Goal: Task Accomplishment & Management: Use online tool/utility

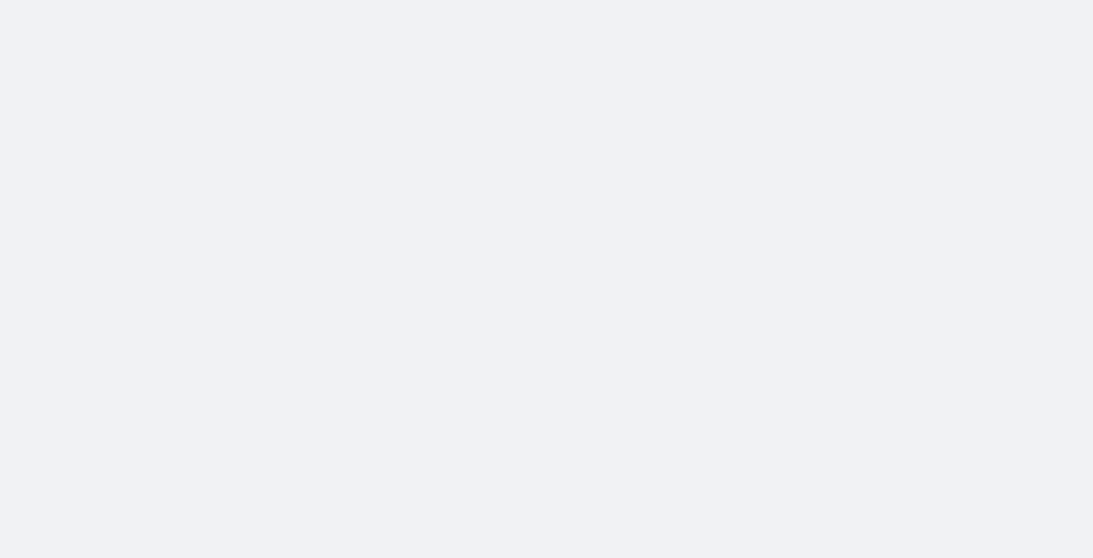
click at [326, 31] on body at bounding box center [546, 279] width 1093 height 558
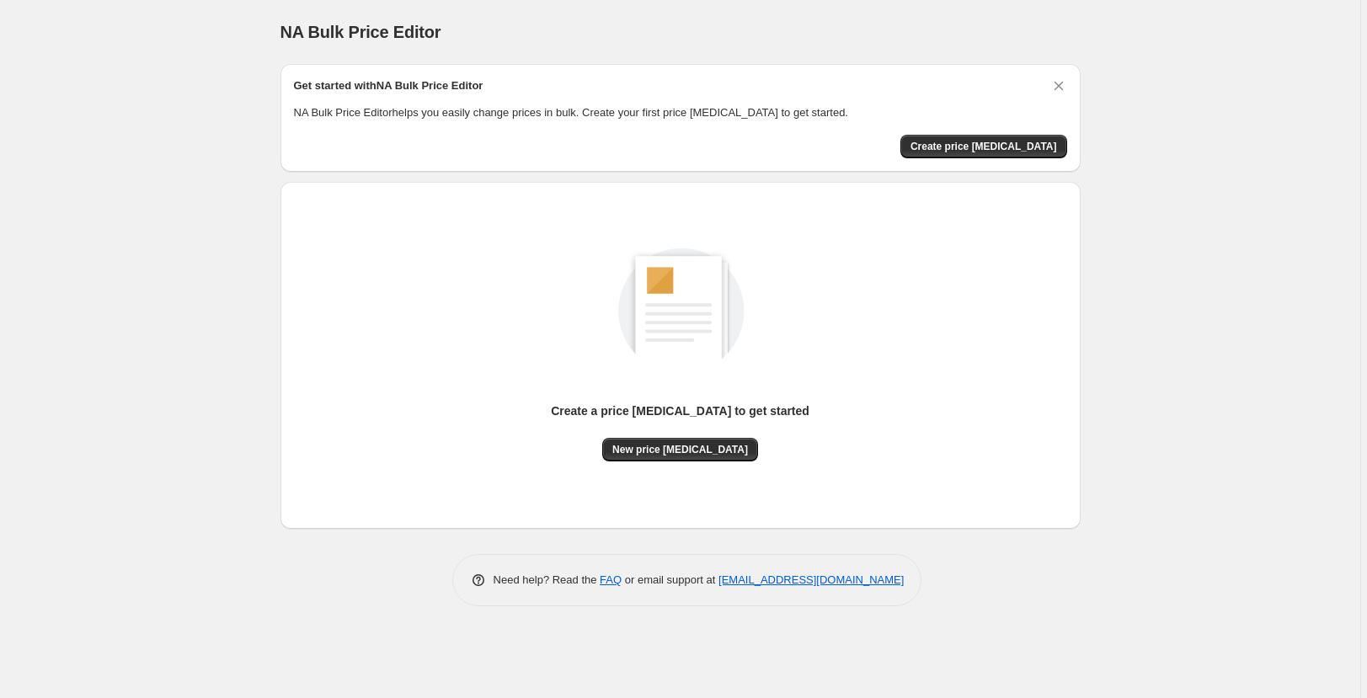
click at [218, 134] on div "NA Bulk Price Editor. This page is ready NA Bulk Price Editor Get started with …" at bounding box center [680, 349] width 1360 height 698
click at [719, 453] on span "New price [MEDICAL_DATA]" at bounding box center [680, 449] width 136 height 13
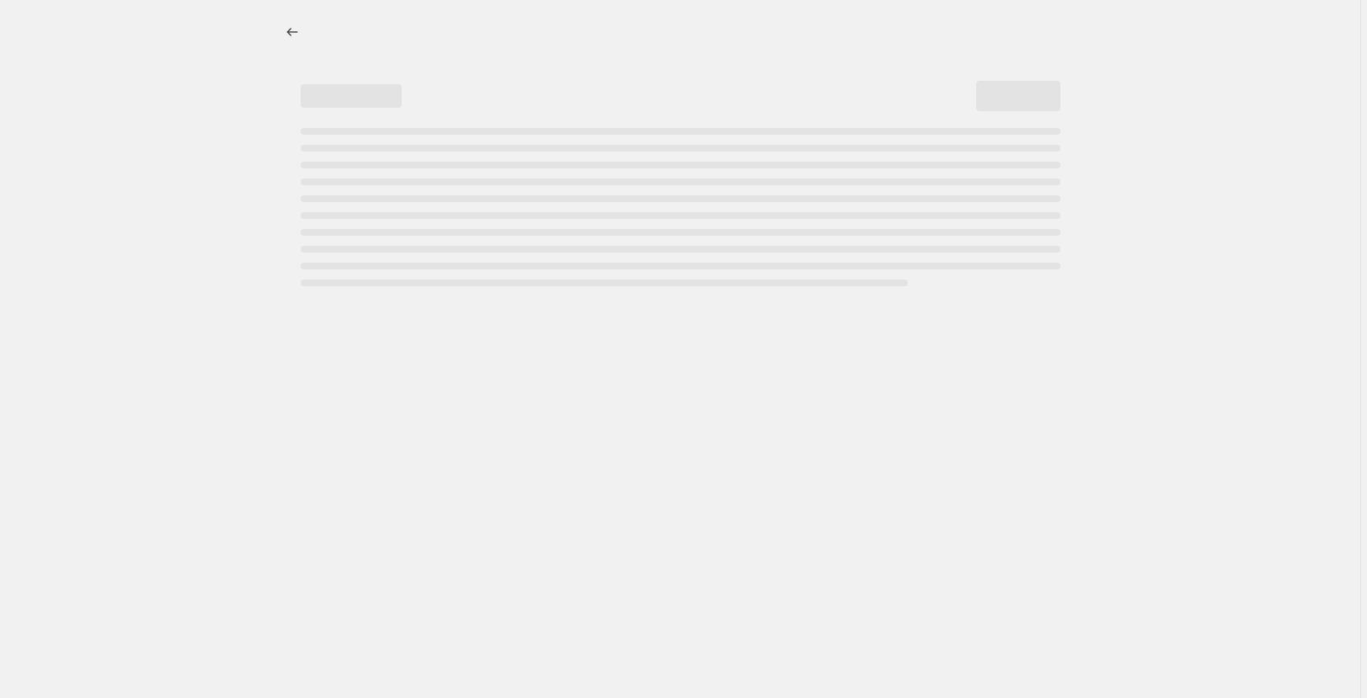
select select "percentage"
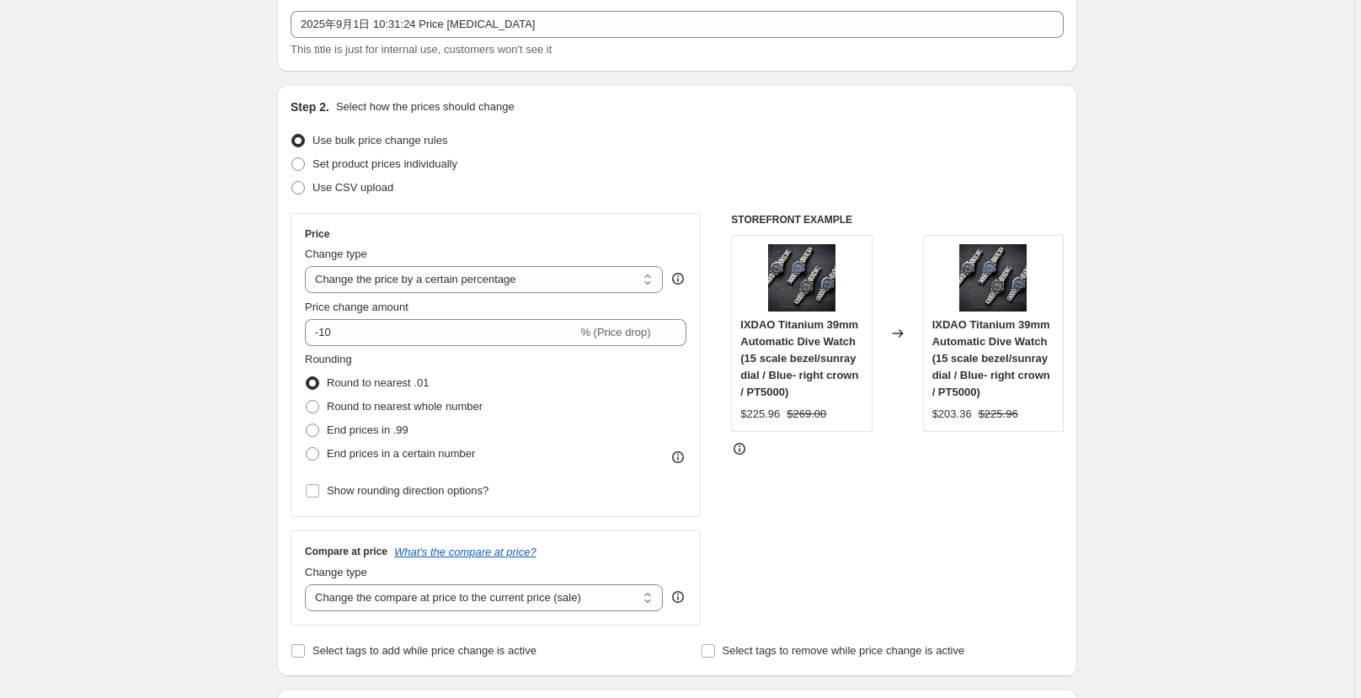
scroll to position [104, 0]
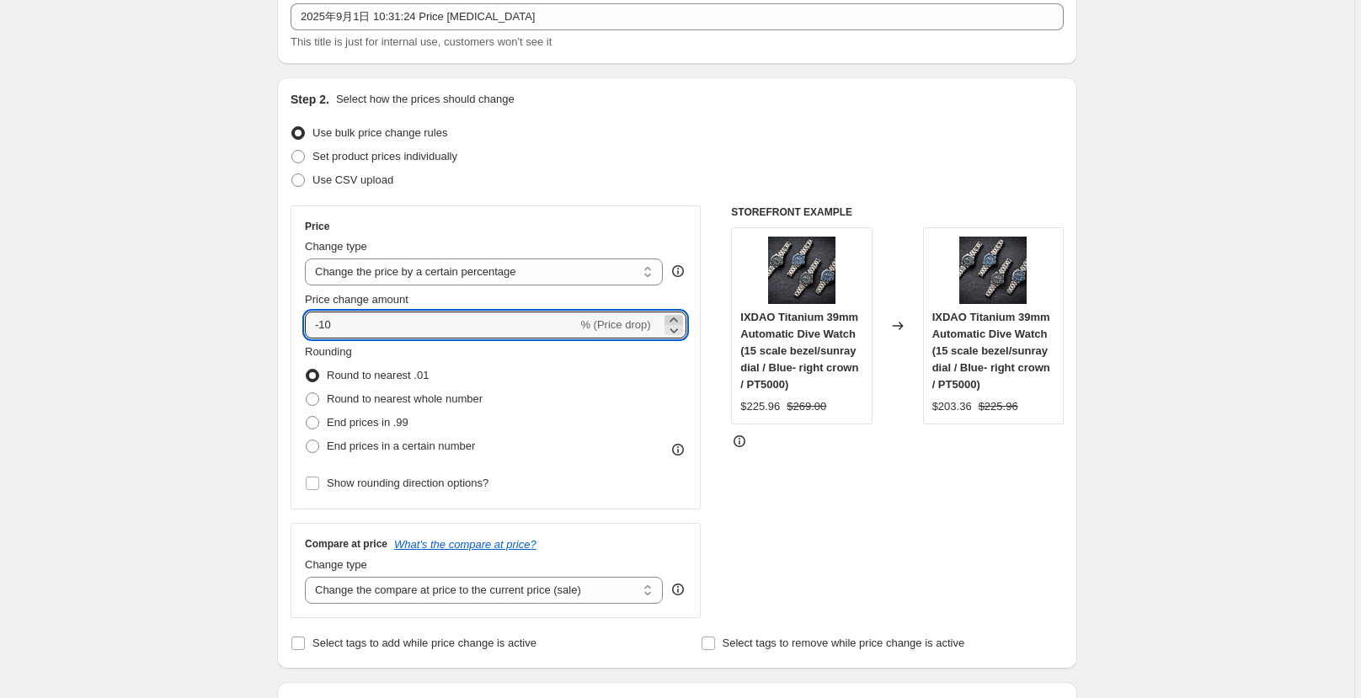
click at [679, 317] on icon at bounding box center [673, 320] width 17 height 17
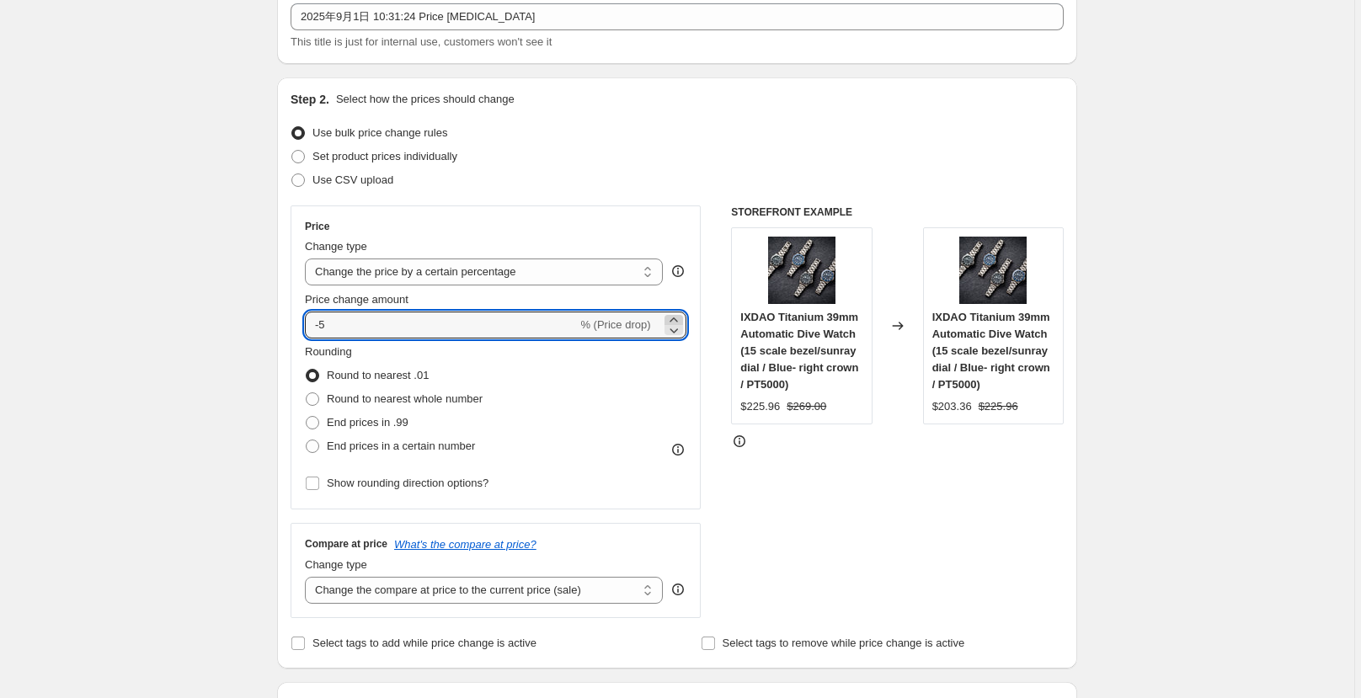
click at [679, 317] on icon at bounding box center [673, 320] width 17 height 17
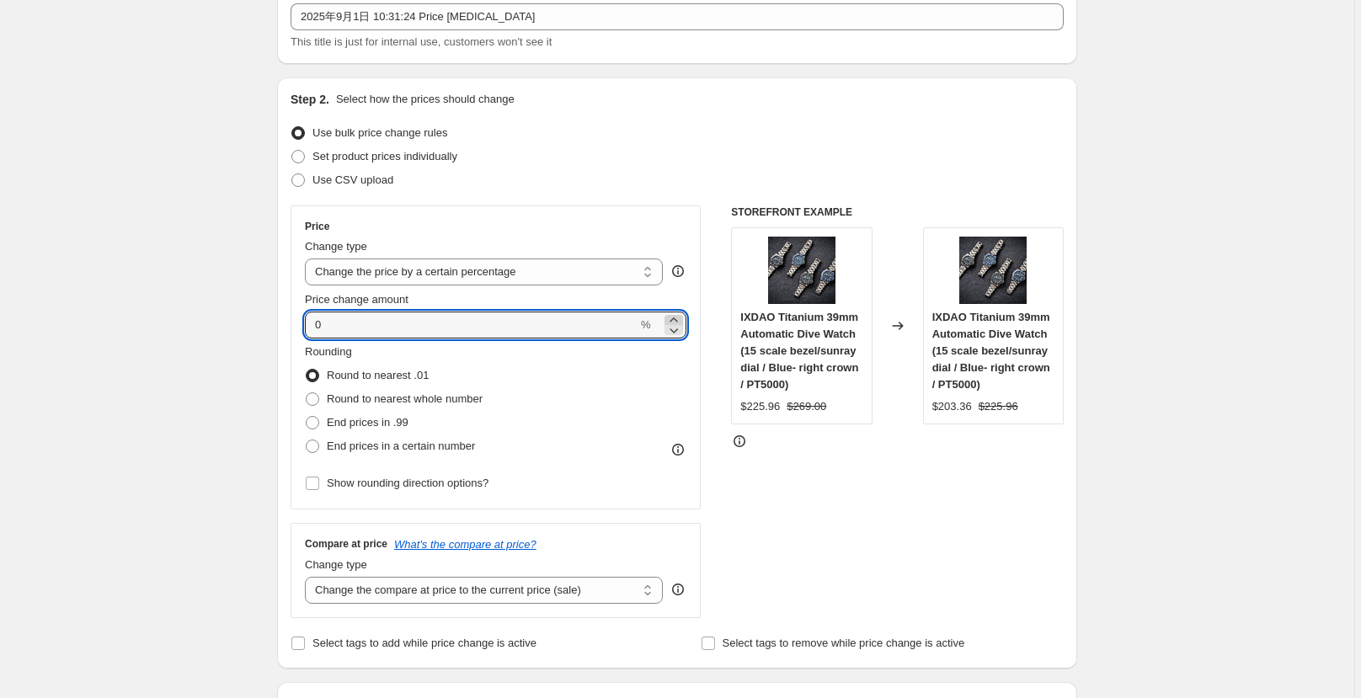
click at [679, 317] on icon at bounding box center [673, 320] width 17 height 17
click at [680, 317] on icon at bounding box center [673, 320] width 17 height 17
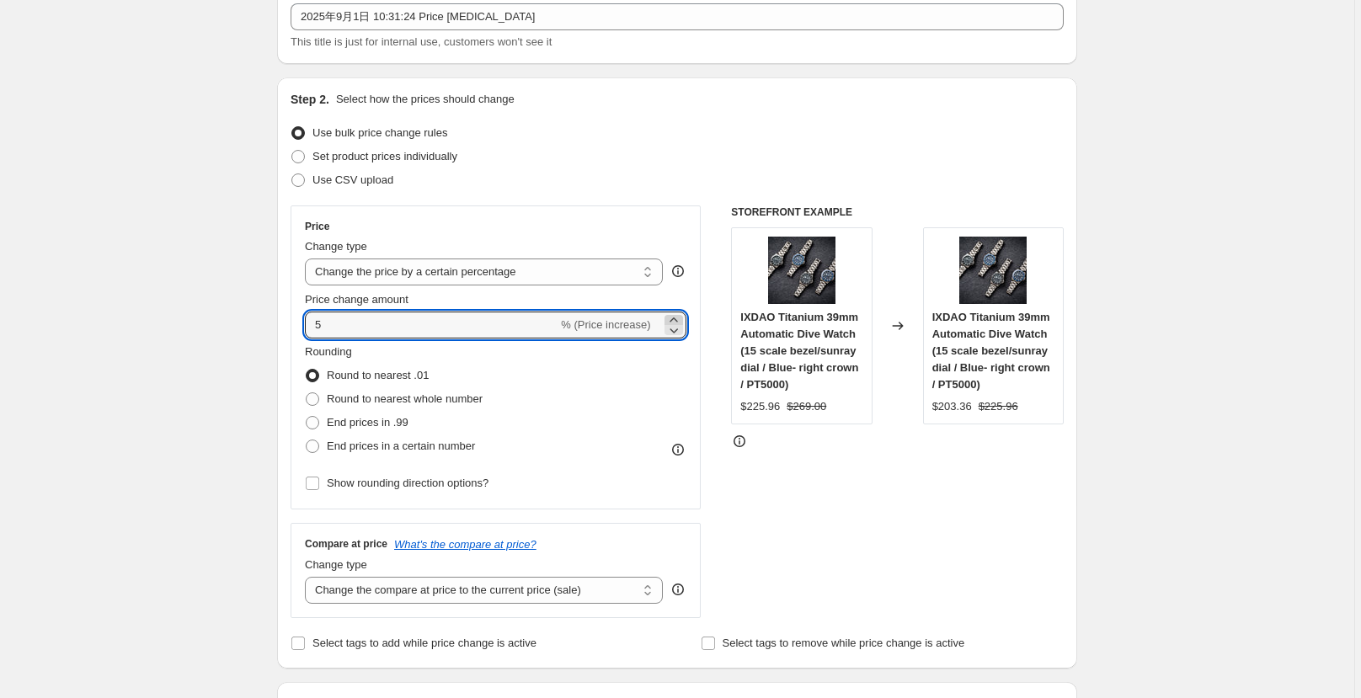
click at [681, 317] on icon at bounding box center [673, 320] width 17 height 17
click at [682, 316] on icon at bounding box center [673, 320] width 17 height 17
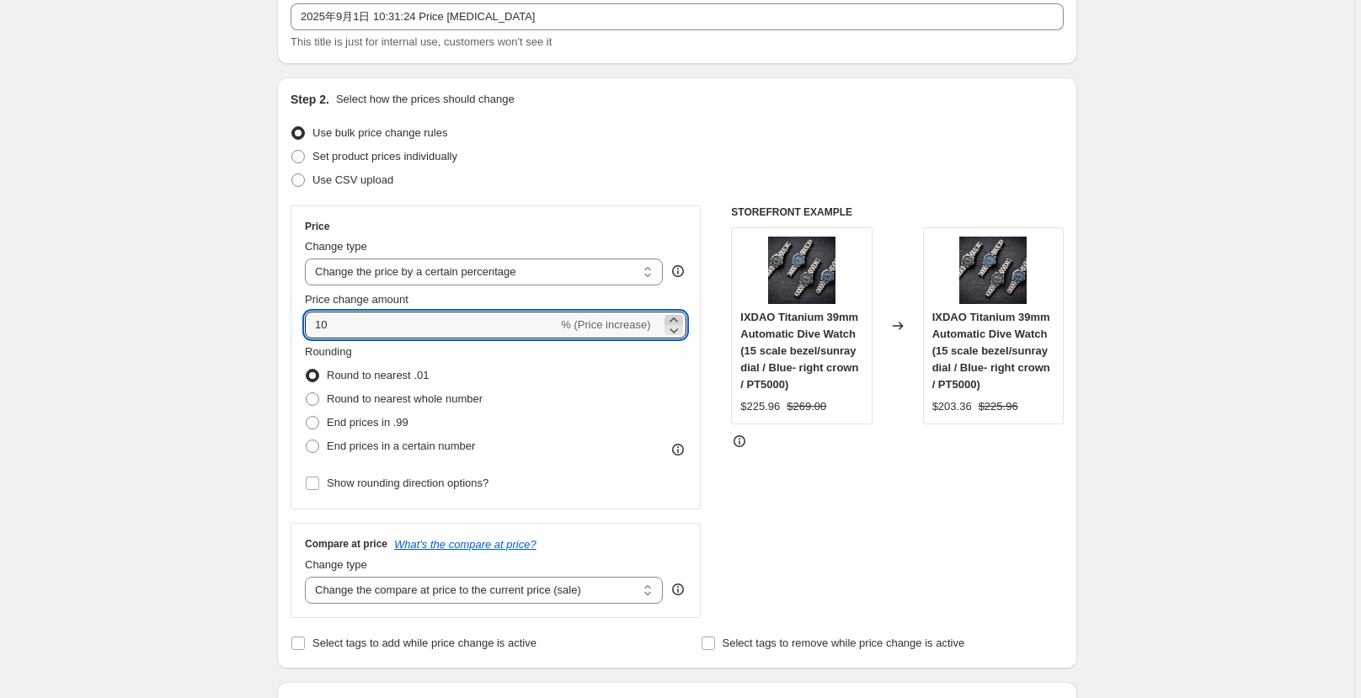
click at [682, 316] on icon at bounding box center [673, 320] width 17 height 17
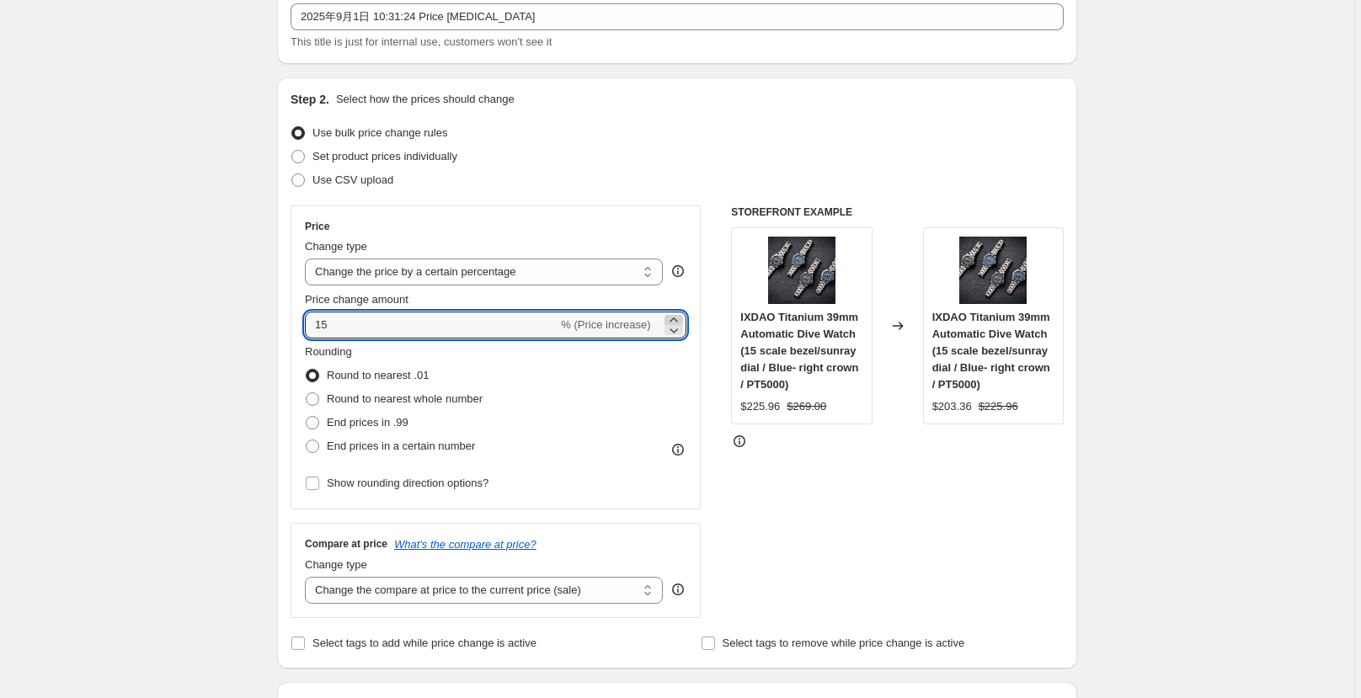
click at [682, 316] on icon at bounding box center [673, 320] width 17 height 17
type input "16"
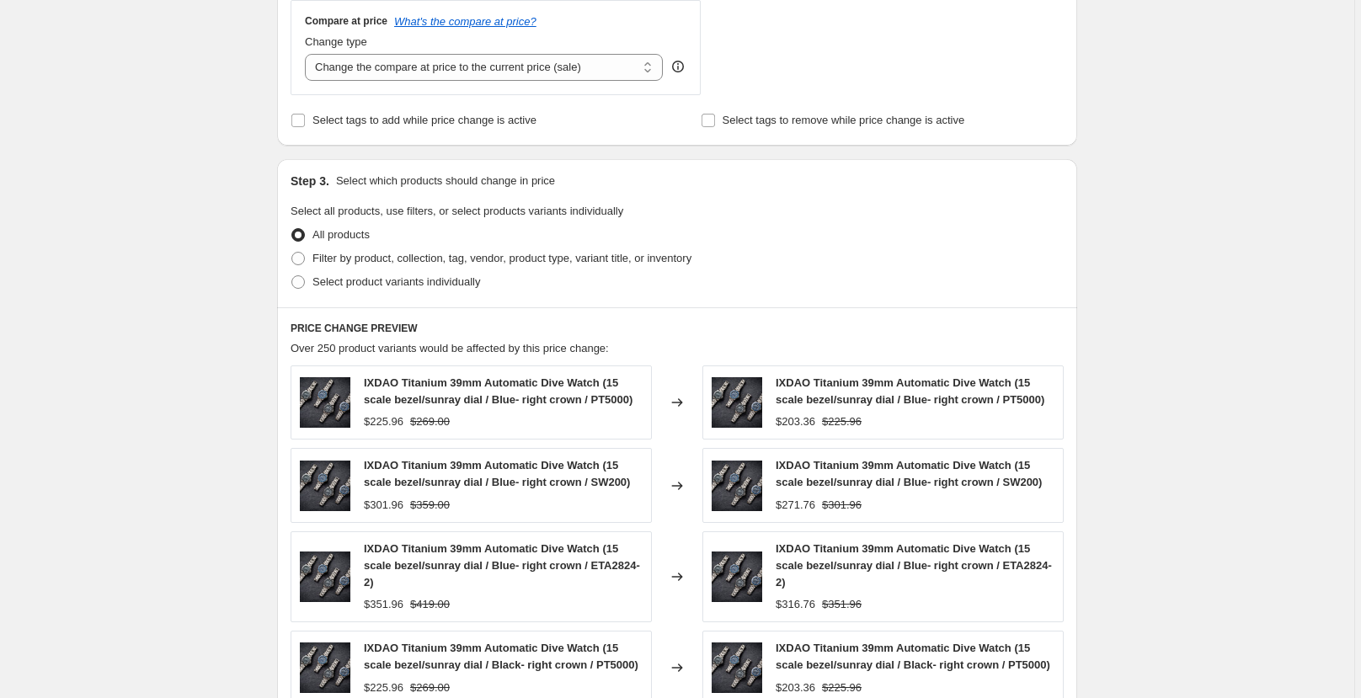
scroll to position [628, 0]
click at [302, 259] on span at bounding box center [297, 257] width 13 height 13
click at [292, 252] on input "Filter by product, collection, tag, vendor, product type, variant title, or inv…" at bounding box center [291, 251] width 1 height 1
radio input "true"
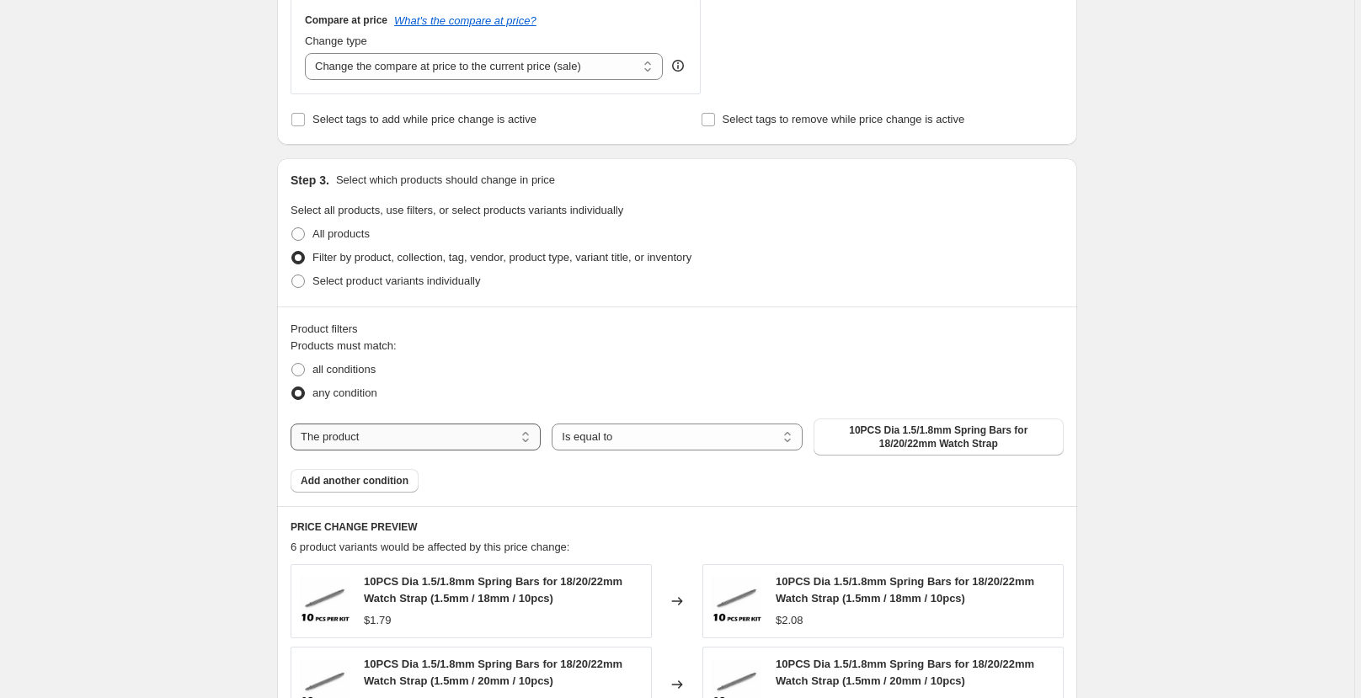
click at [465, 428] on select "The product The product's collection The product's tag The product's vendor The…" at bounding box center [416, 437] width 250 height 27
select select "collection"
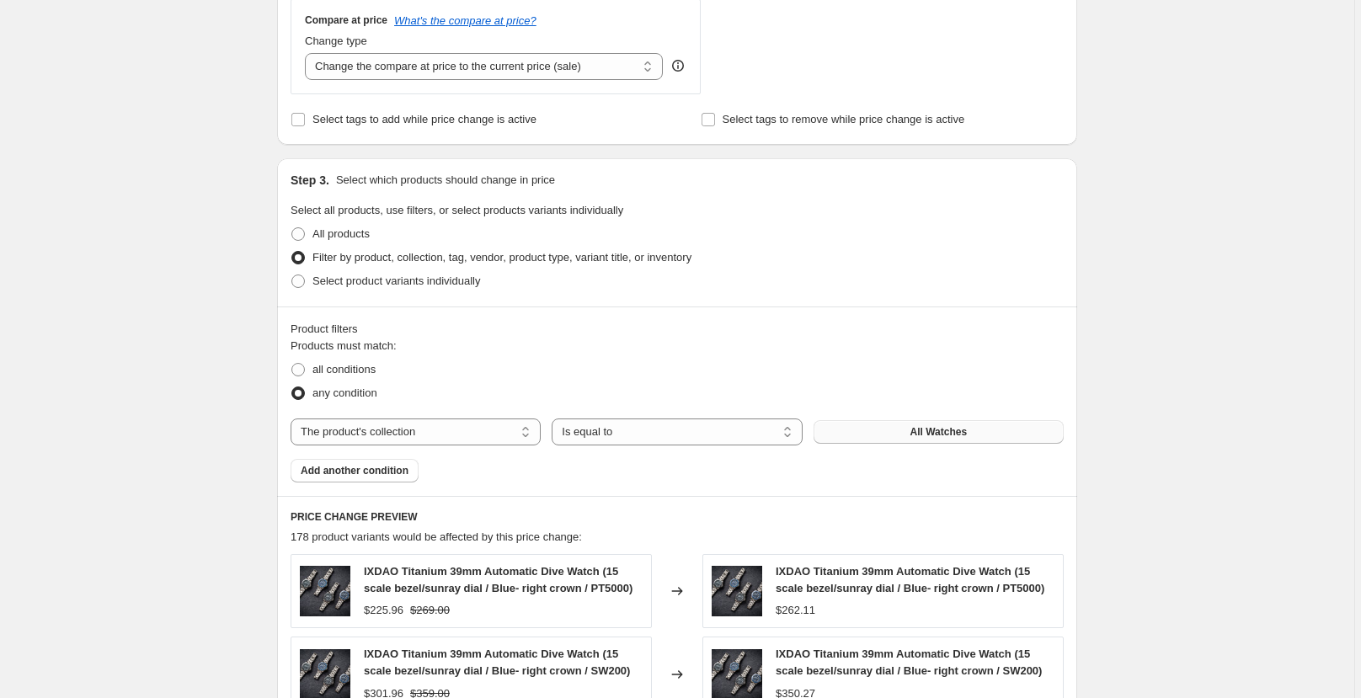
click at [948, 434] on span "All Watches" at bounding box center [938, 431] width 57 height 13
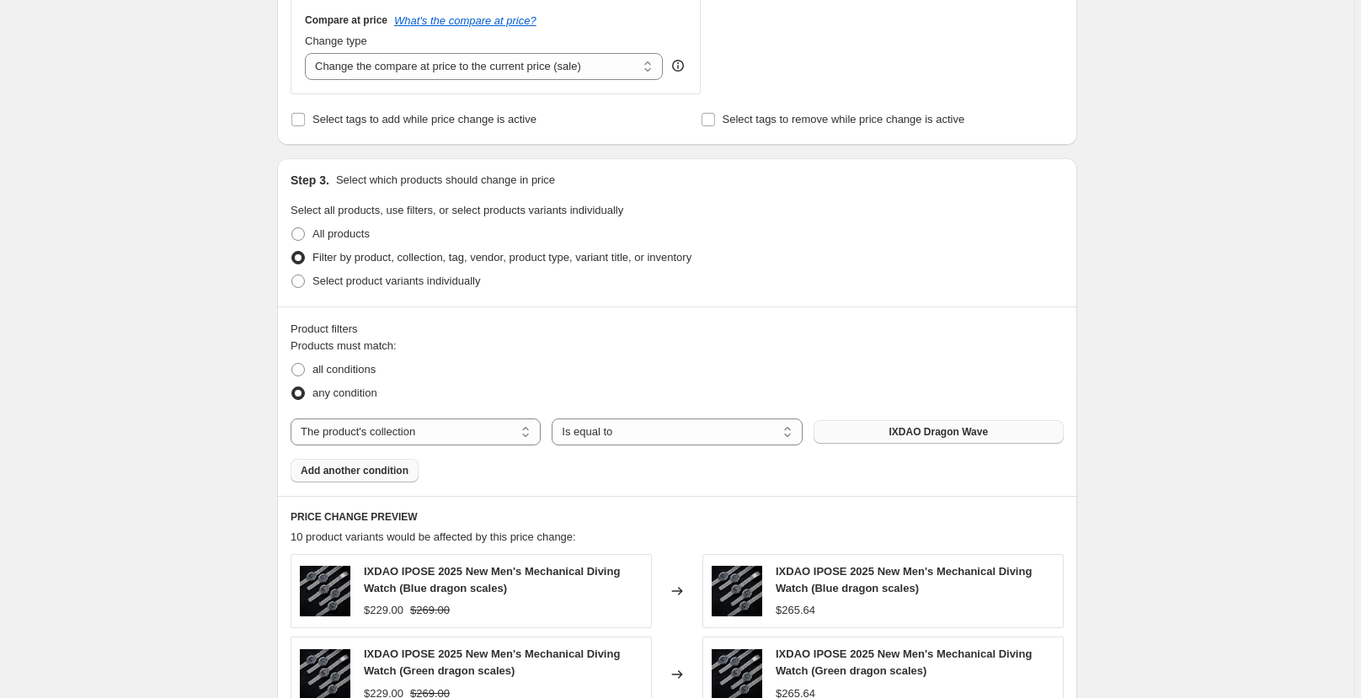
click at [388, 476] on span "Add another condition" at bounding box center [355, 470] width 108 height 13
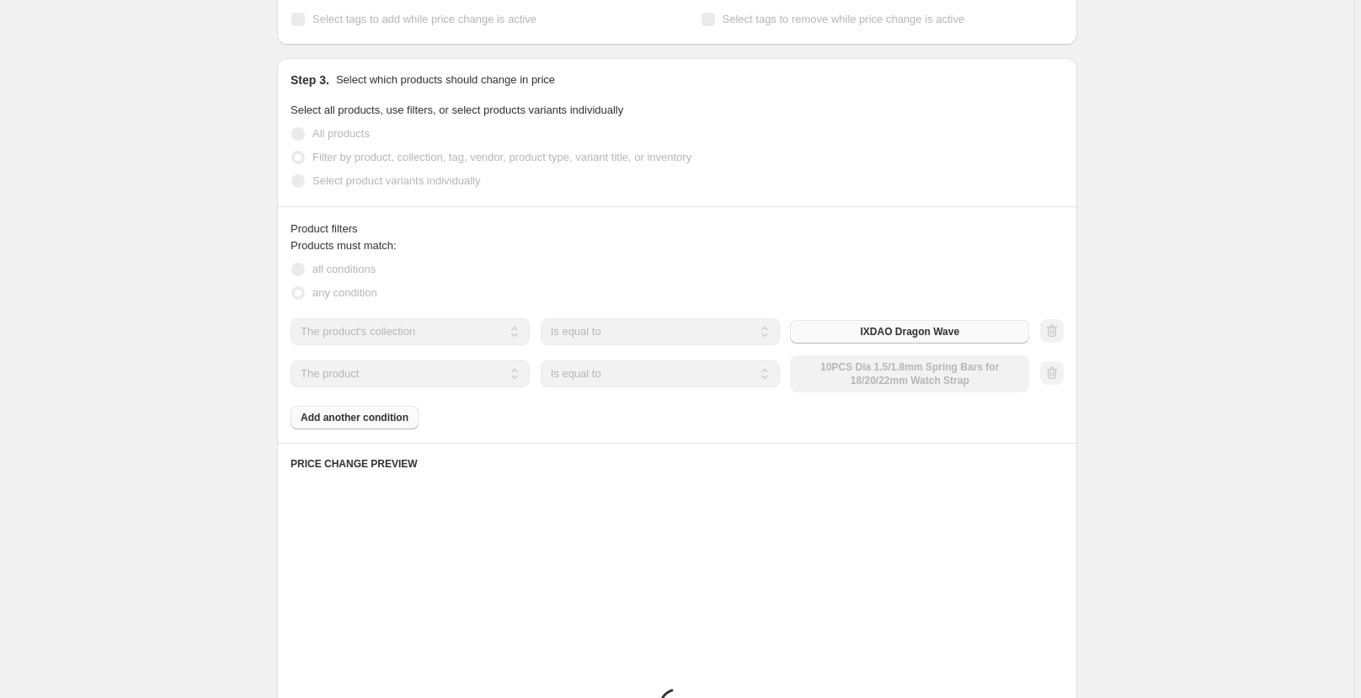
scroll to position [733, 0]
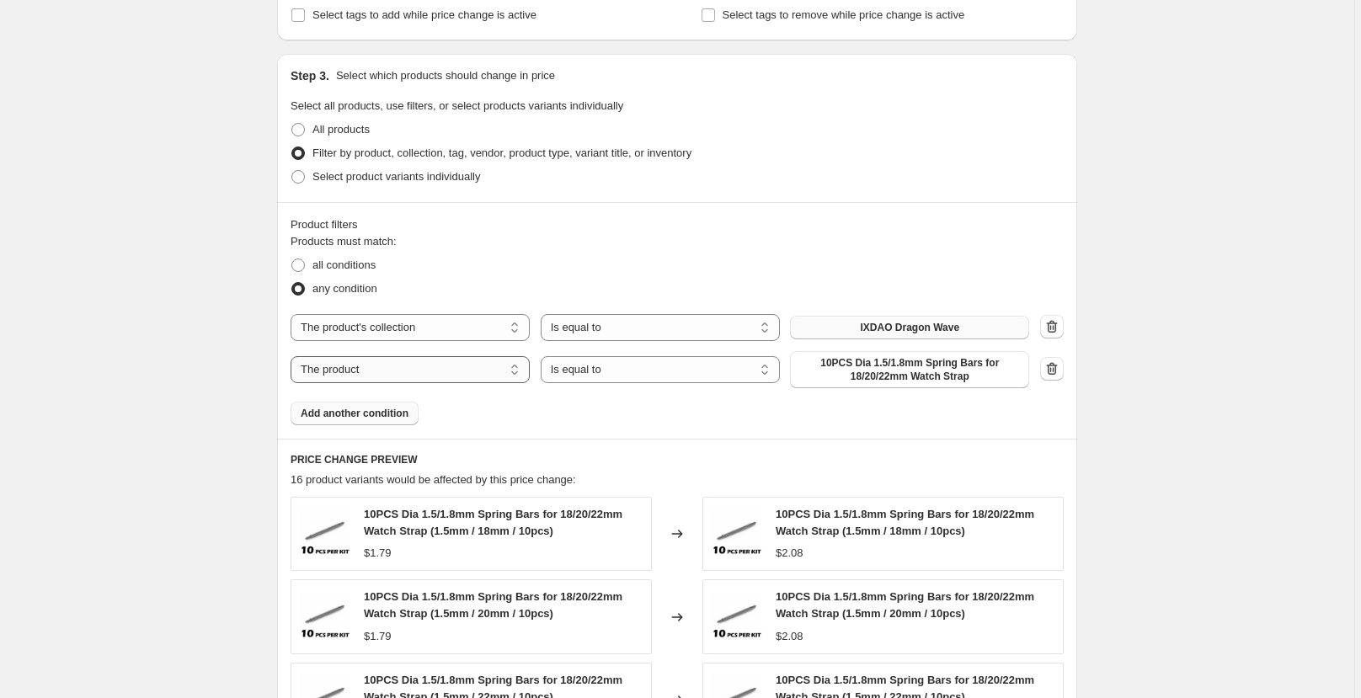
click at [509, 368] on select "The product The product's collection The product's tag The product's vendor The…" at bounding box center [410, 369] width 239 height 27
select select "collection"
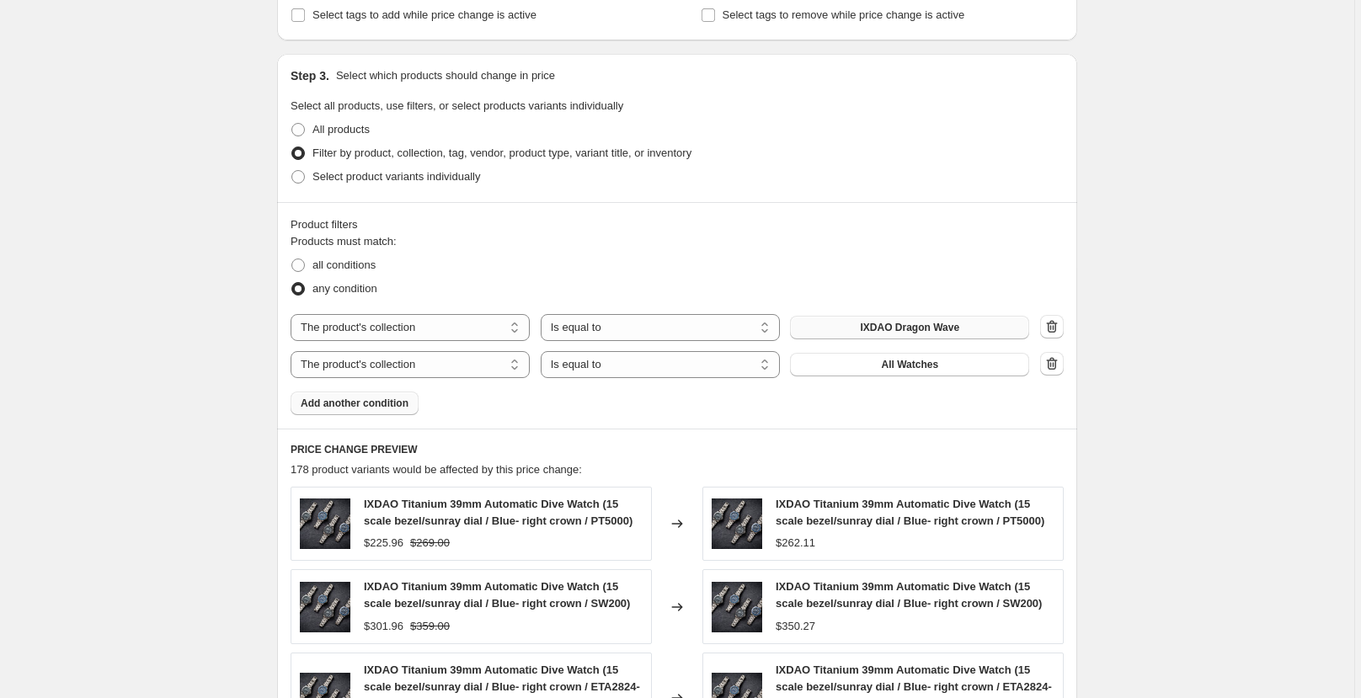
click at [892, 368] on span "All Watches" at bounding box center [909, 364] width 57 height 13
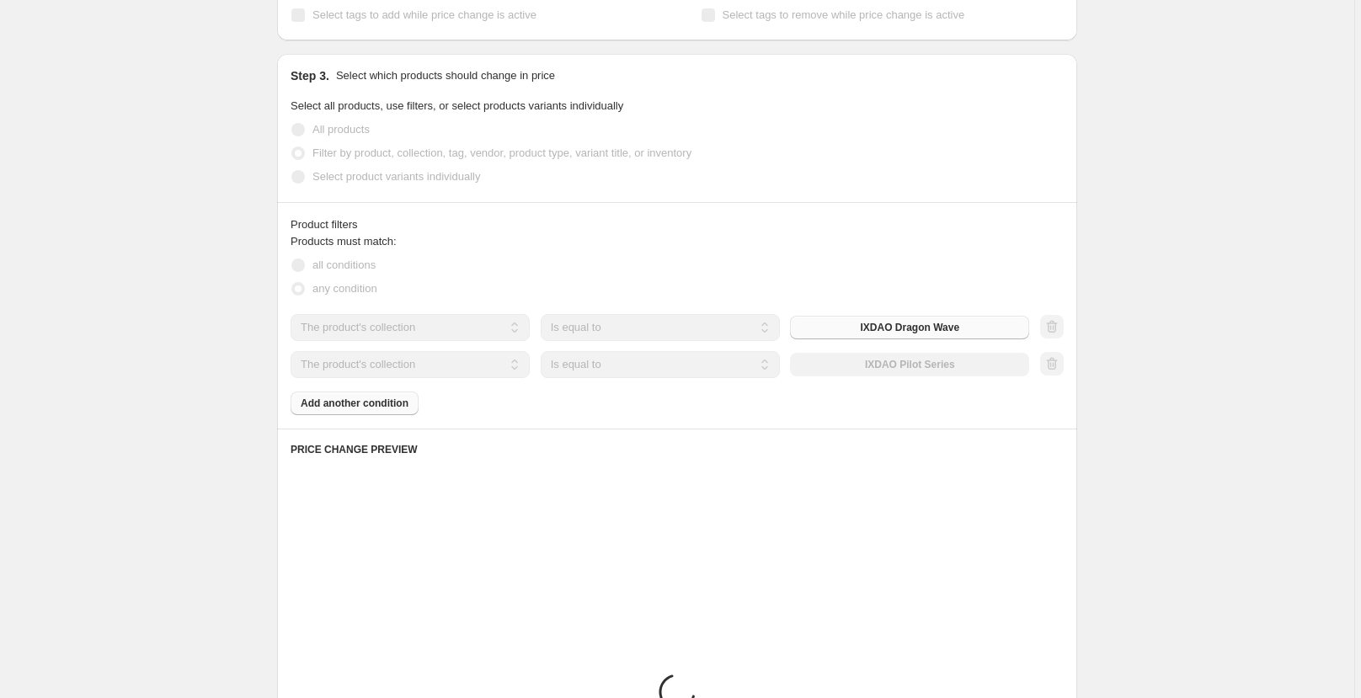
scroll to position [838, 0]
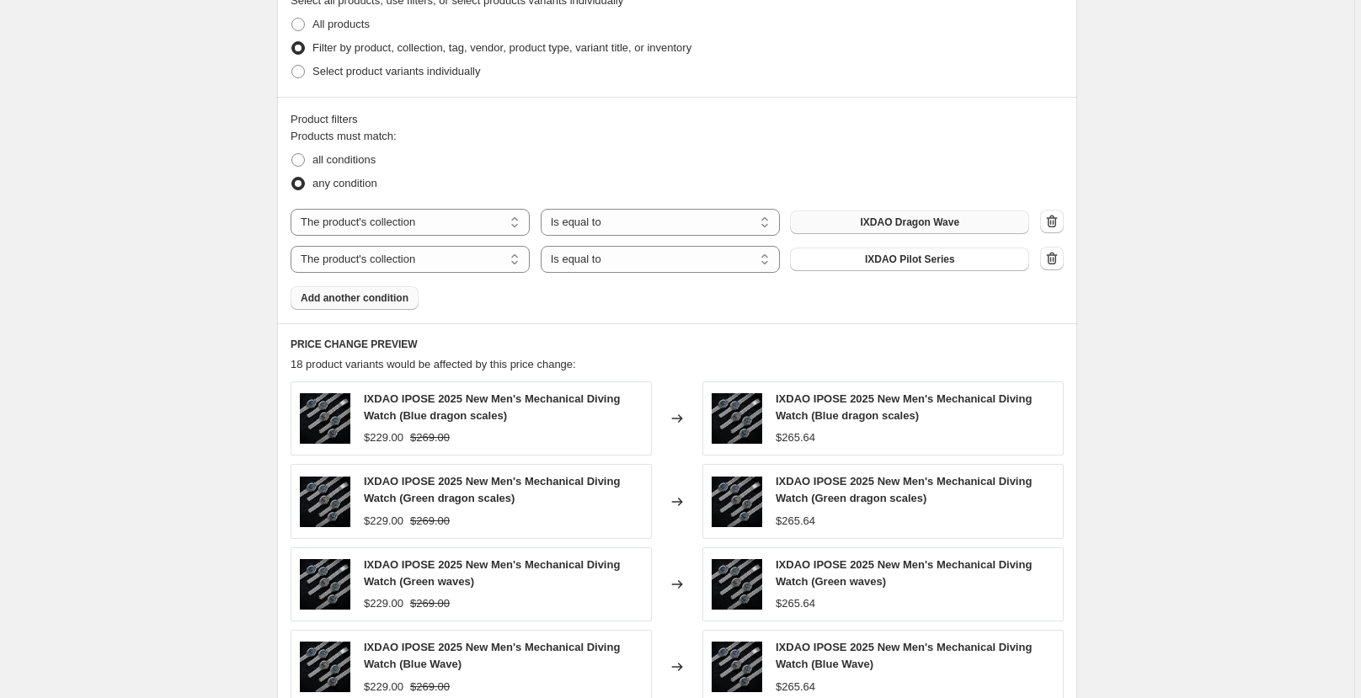
click at [366, 298] on span "Add another condition" at bounding box center [355, 297] width 108 height 13
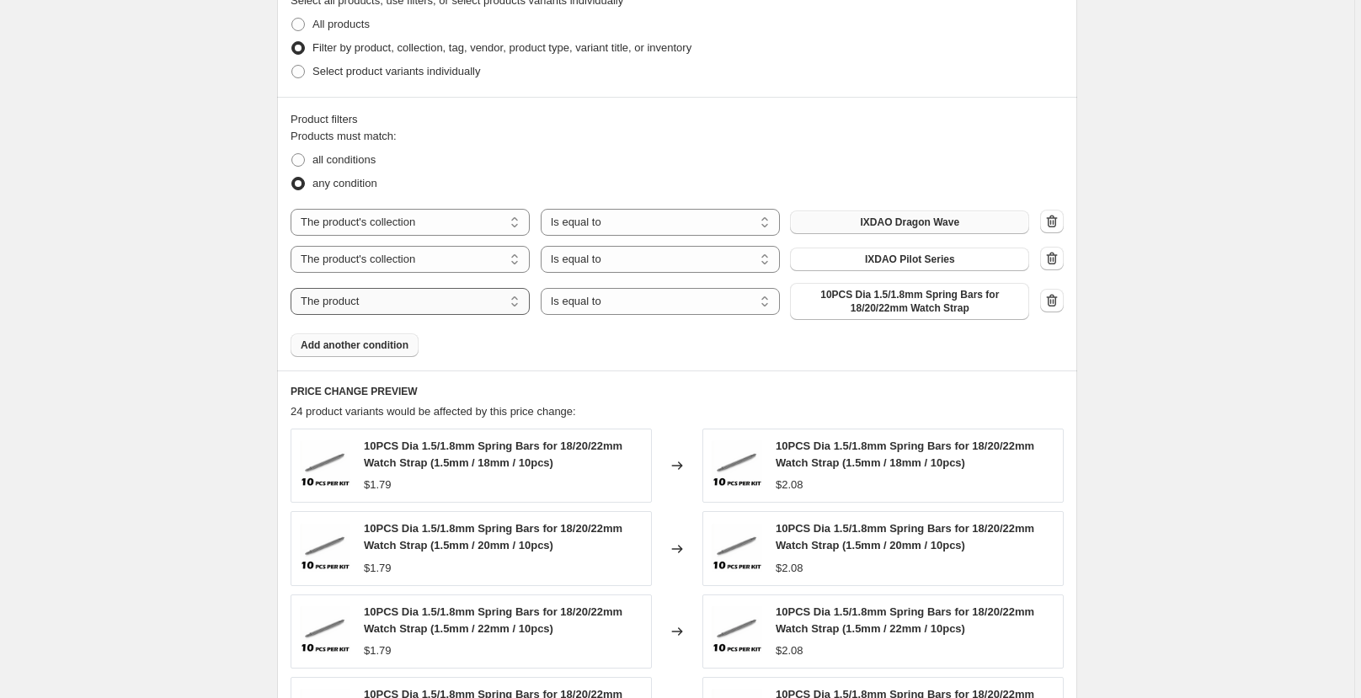
click at [425, 300] on select "The product The product's collection The product's tag The product's vendor The…" at bounding box center [410, 301] width 239 height 27
select select "collection"
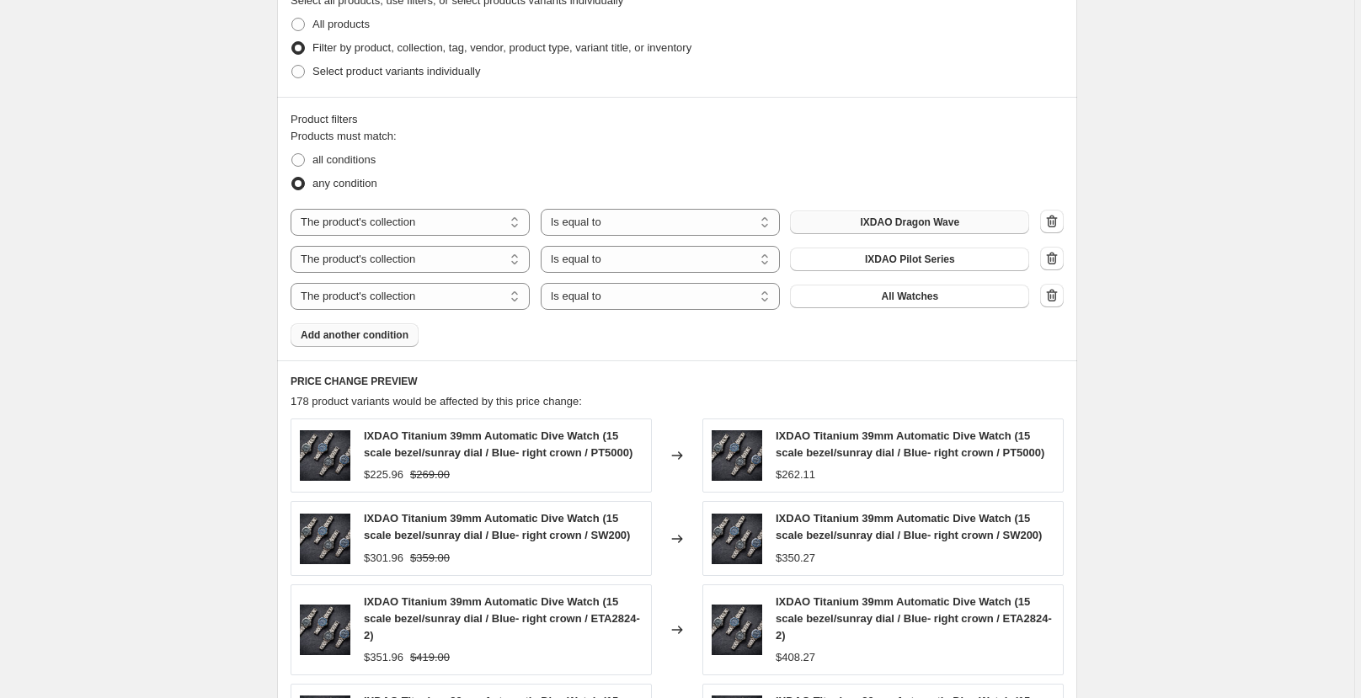
click at [937, 295] on span "All Watches" at bounding box center [909, 296] width 57 height 13
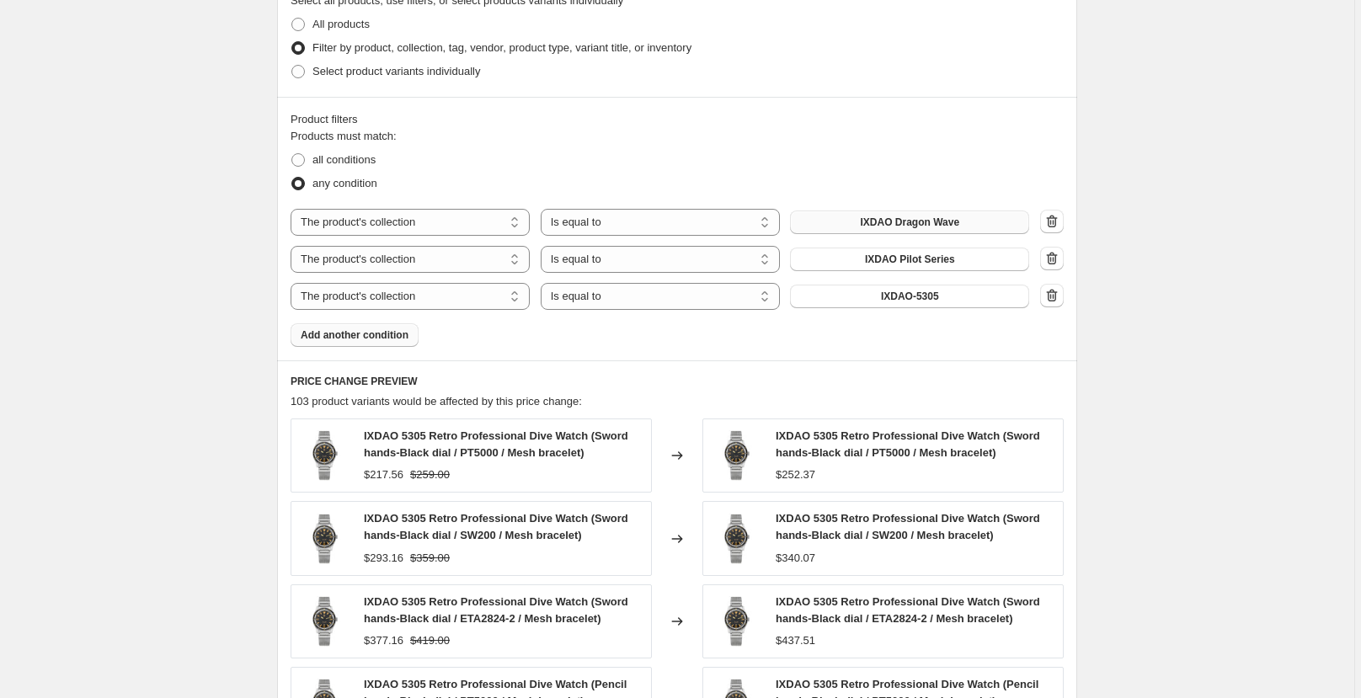
click at [389, 341] on span "Add another condition" at bounding box center [355, 334] width 108 height 13
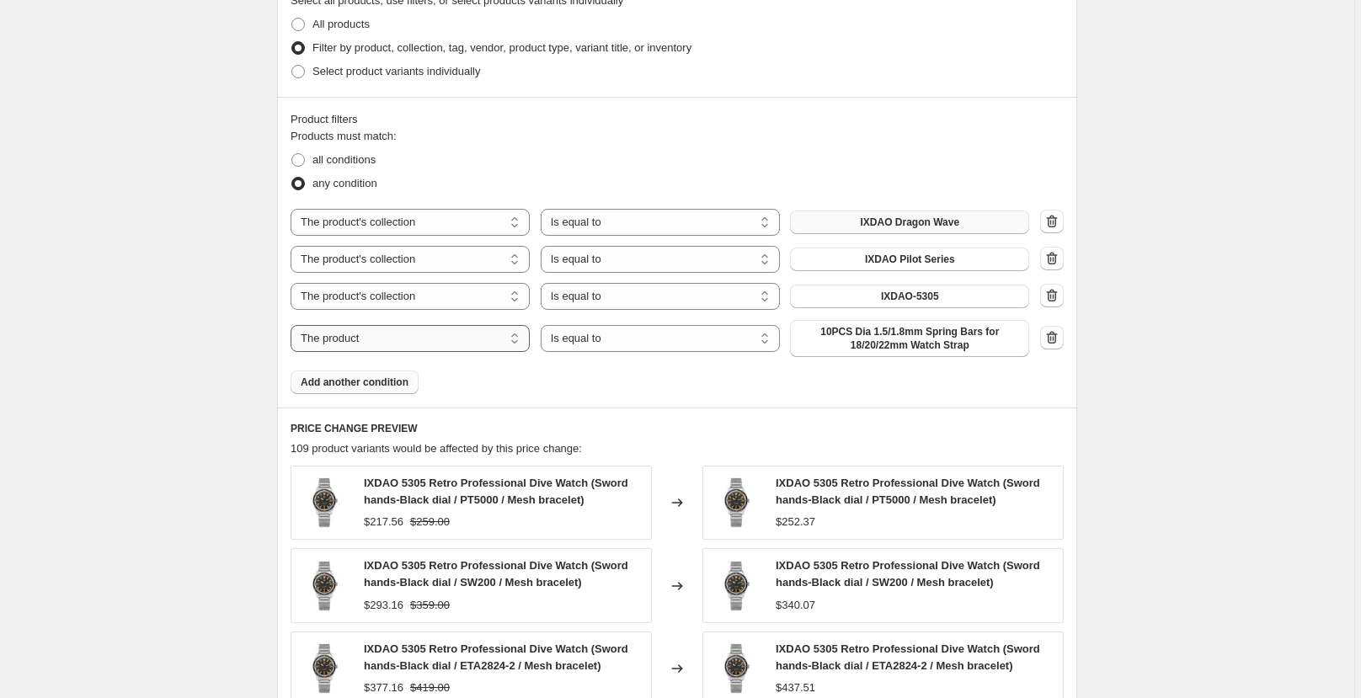
click at [441, 341] on select "The product The product's collection The product's tag The product's vendor The…" at bounding box center [410, 338] width 239 height 27
select select "collection"
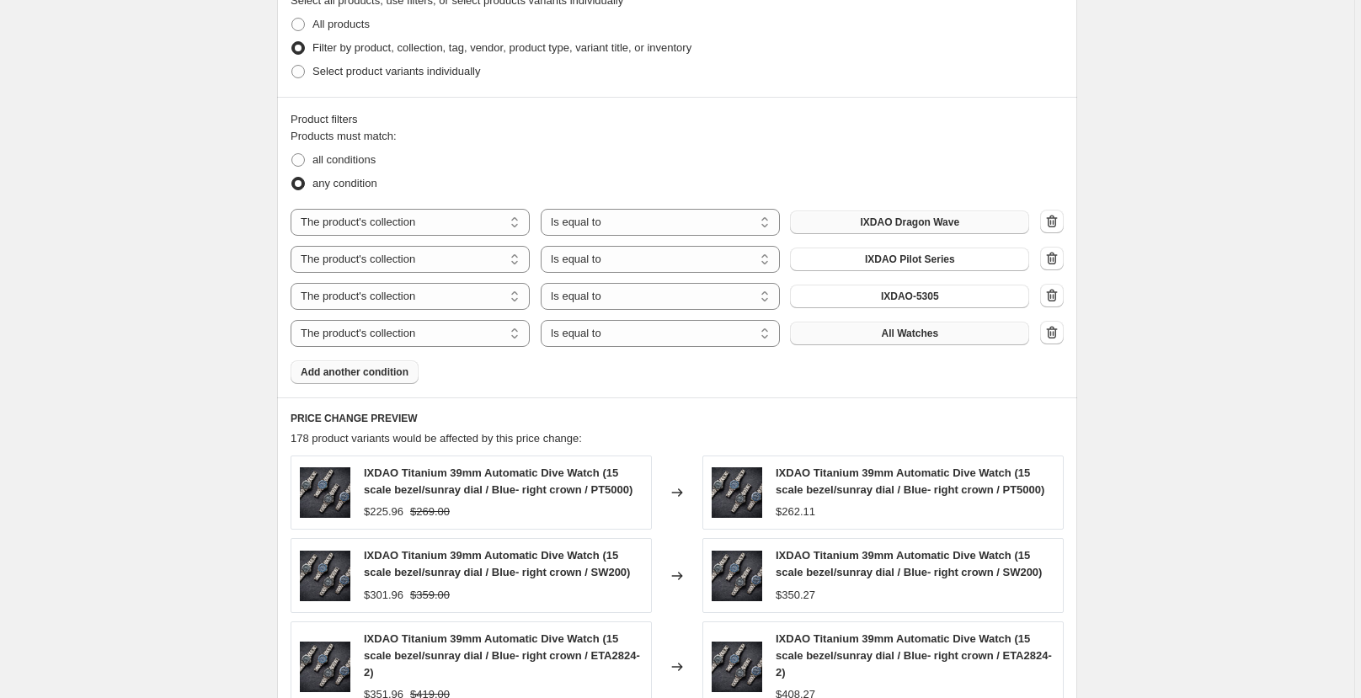
click at [880, 338] on button "All Watches" at bounding box center [909, 334] width 239 height 24
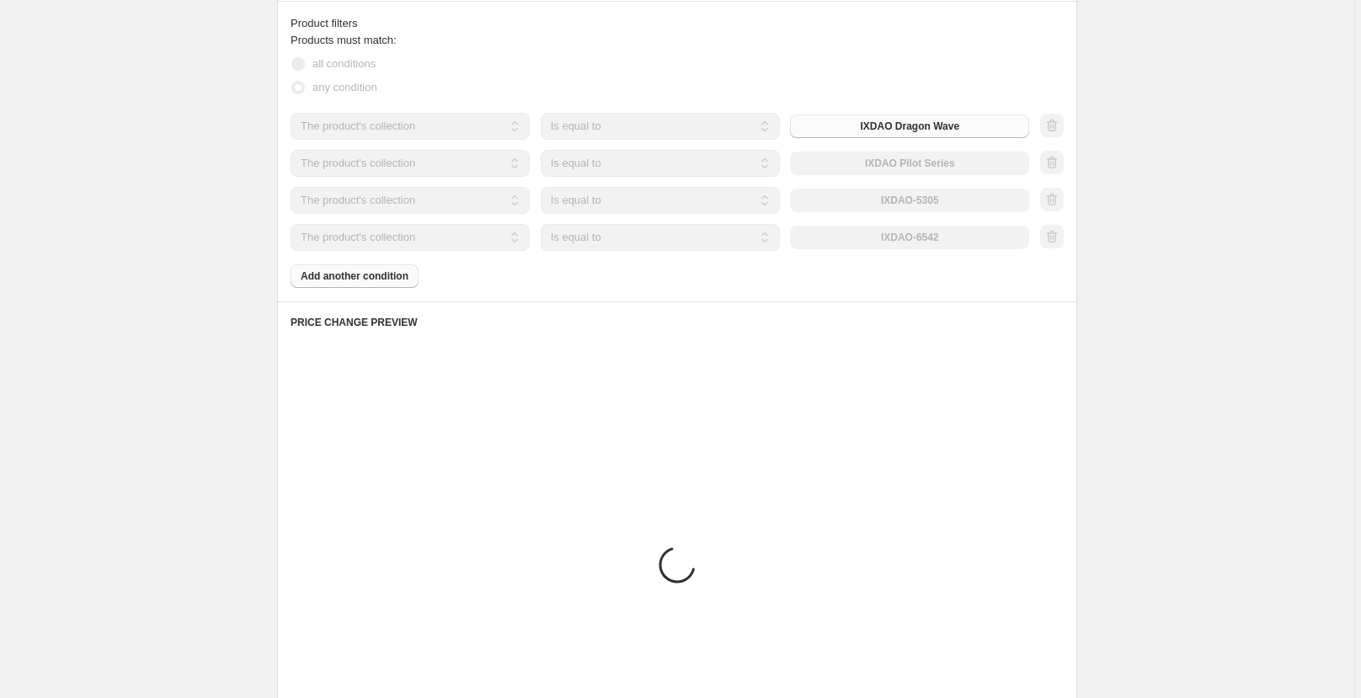
scroll to position [942, 0]
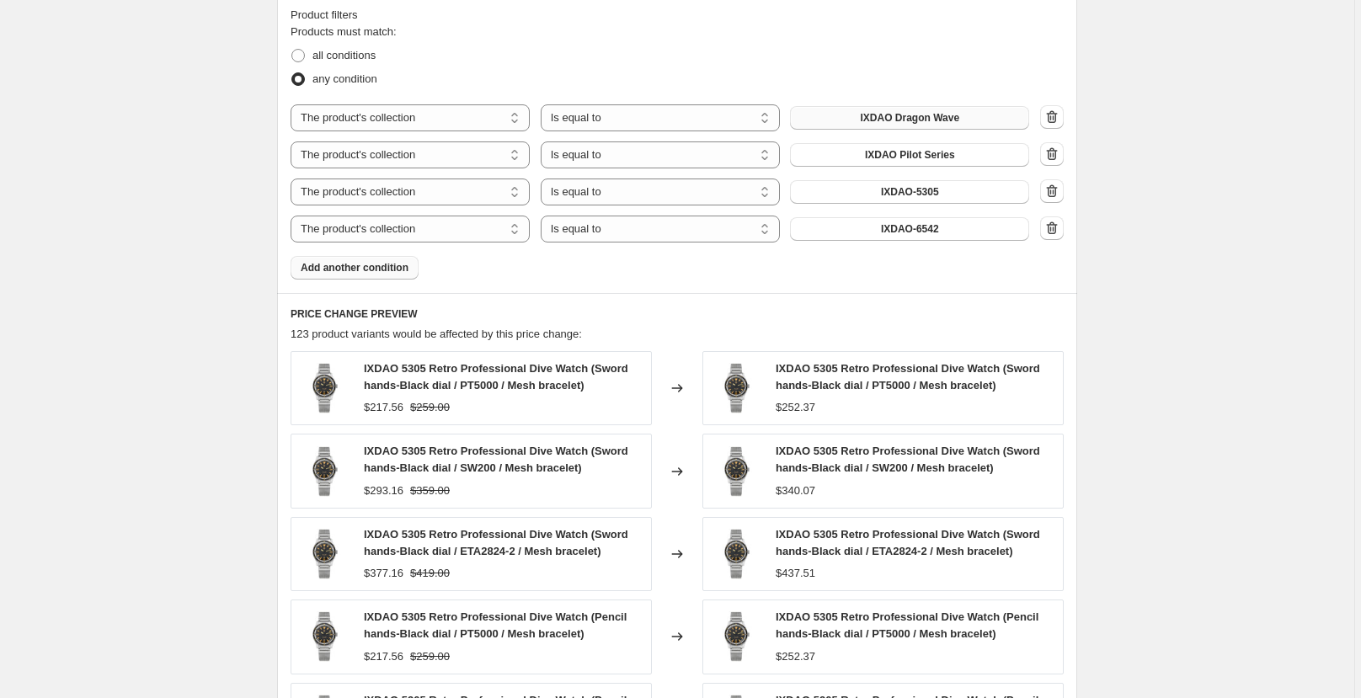
click at [334, 262] on span "Add another condition" at bounding box center [355, 267] width 108 height 13
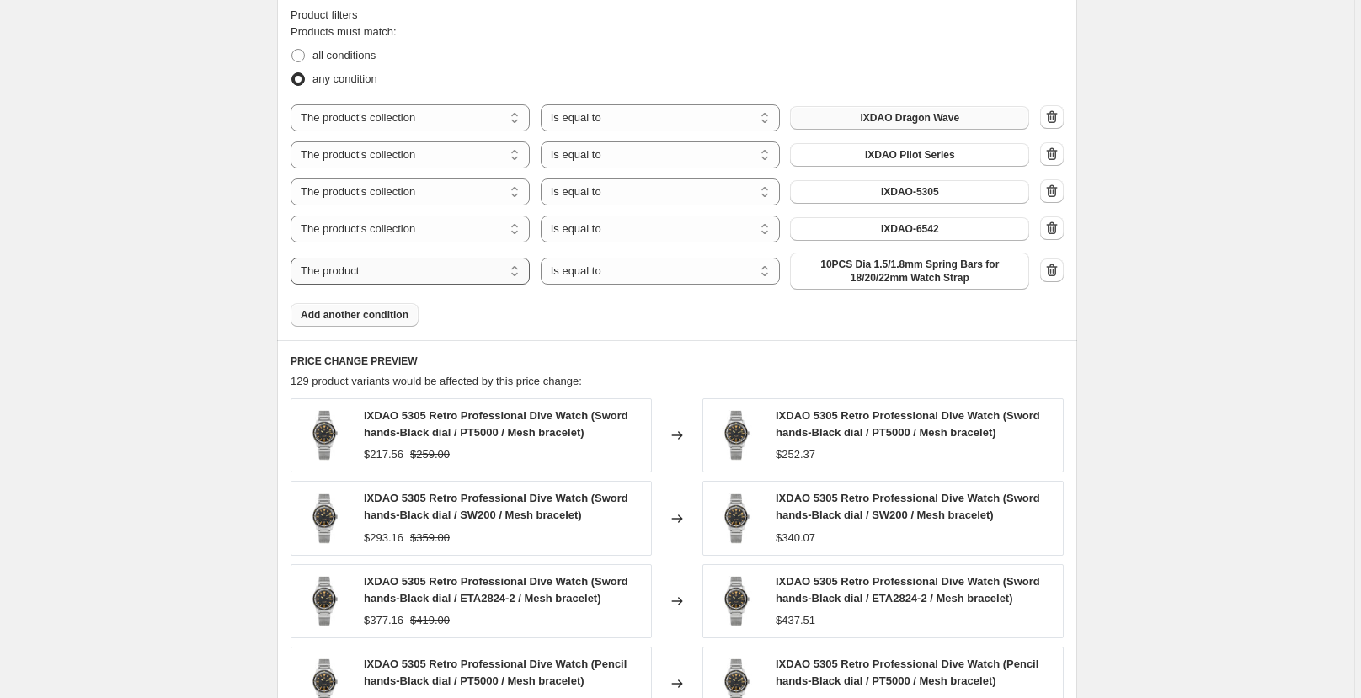
click at [433, 271] on select "The product The product's collection The product's tag The product's vendor The…" at bounding box center [410, 271] width 239 height 27
select select "collection"
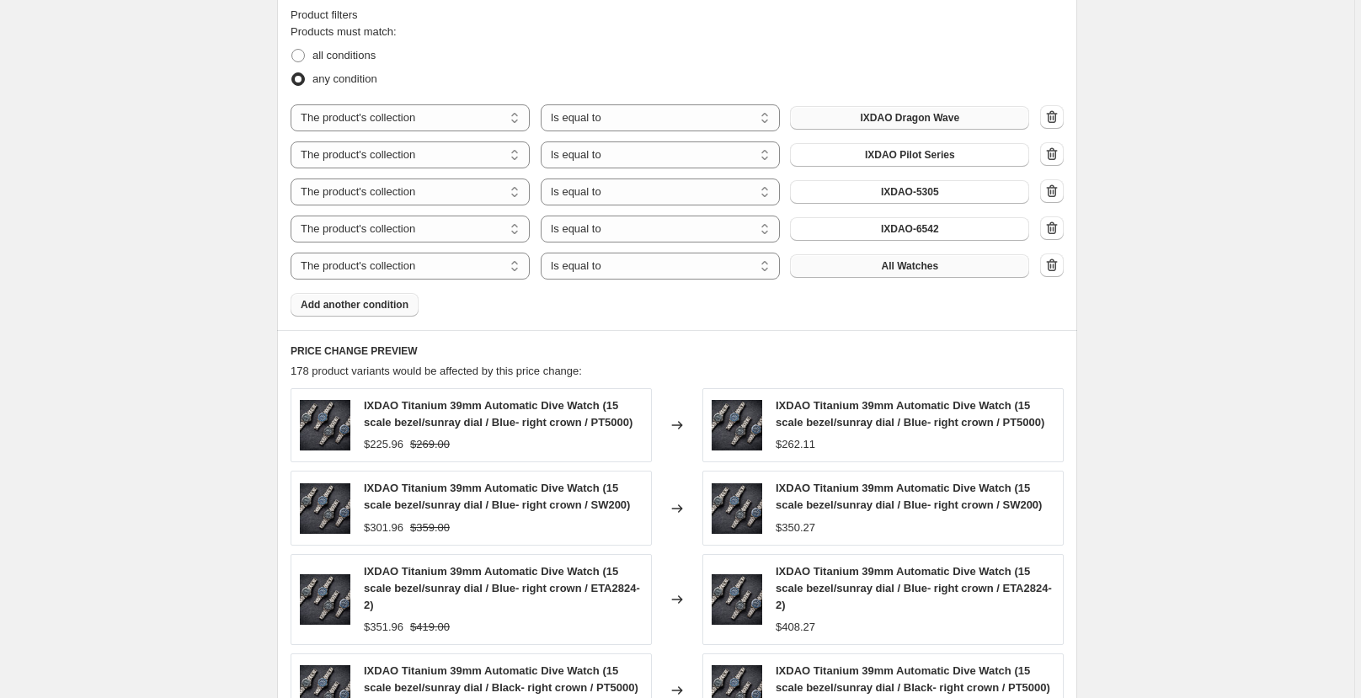
click at [889, 275] on button "All Watches" at bounding box center [909, 266] width 239 height 24
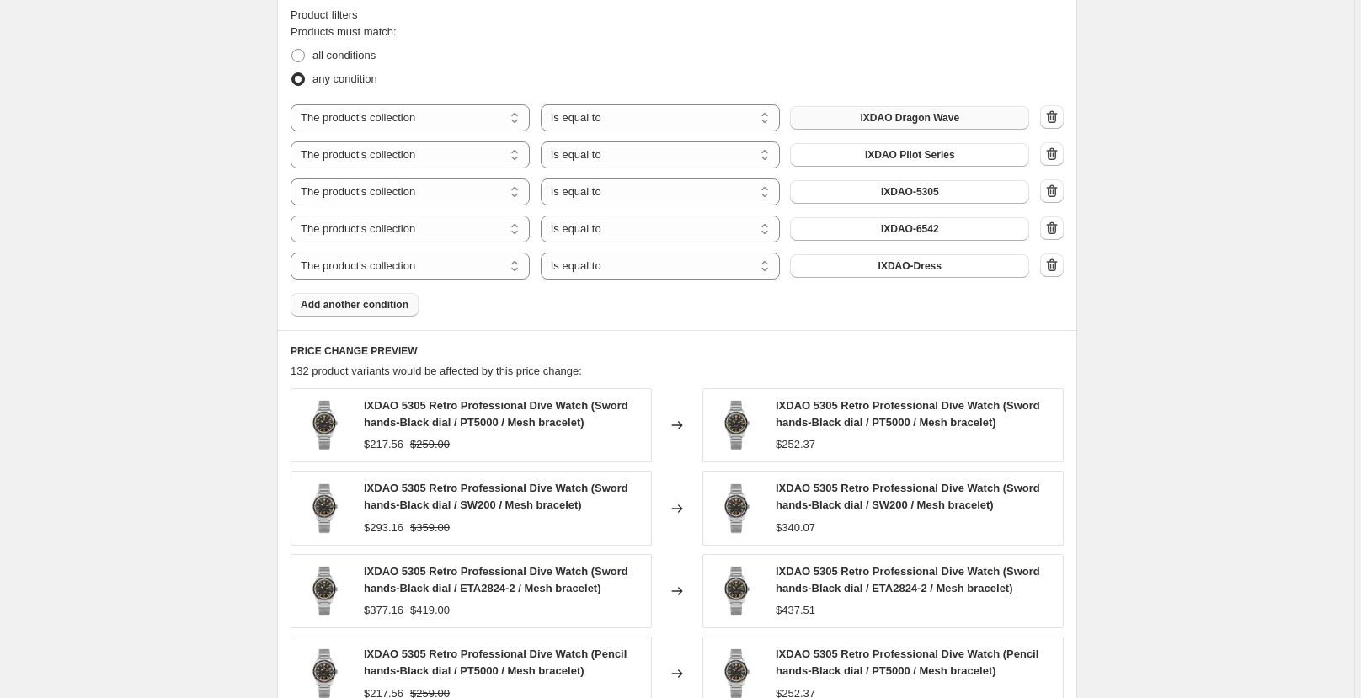
click at [380, 313] on button "Add another condition" at bounding box center [355, 305] width 128 height 24
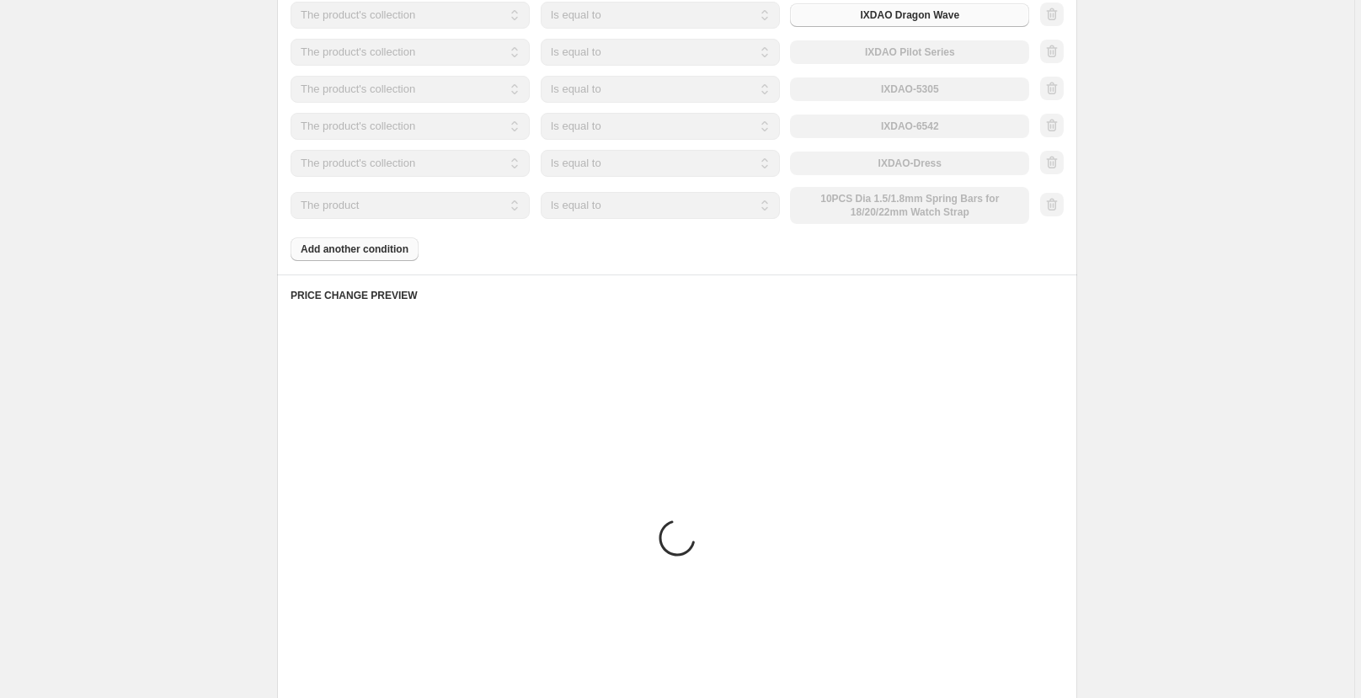
scroll to position [1152, 0]
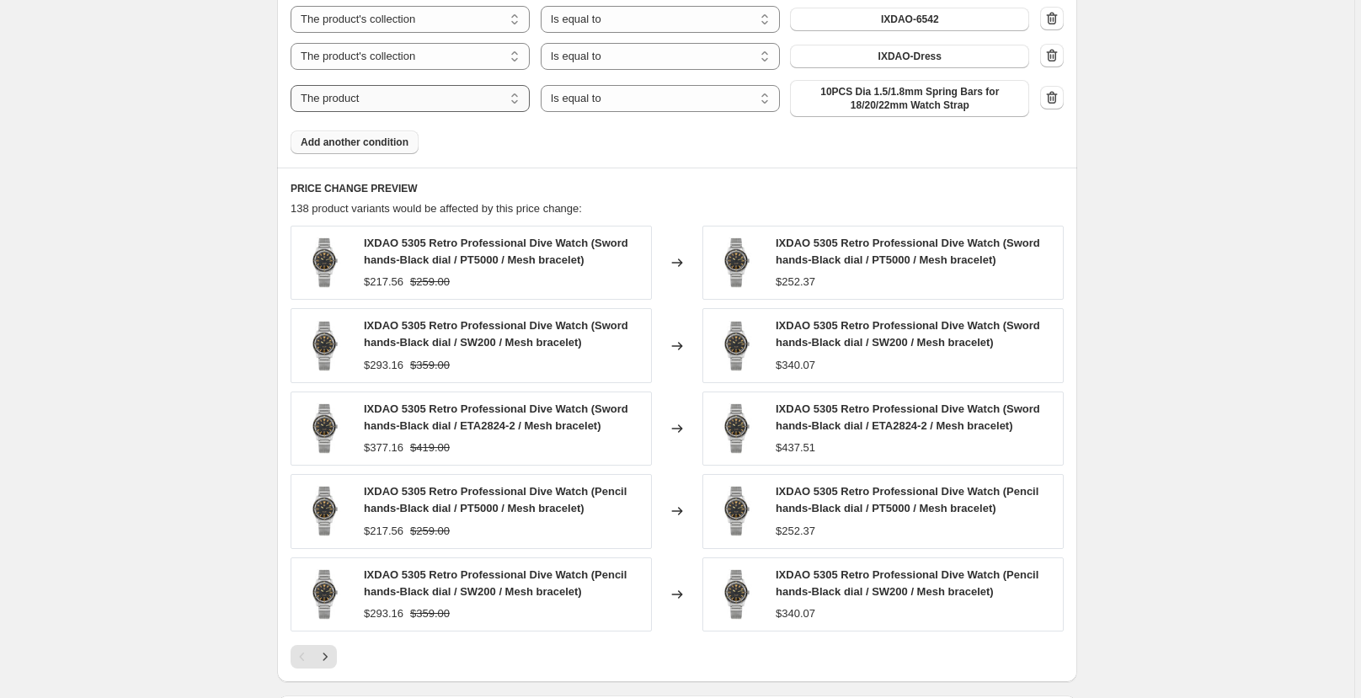
click at [414, 102] on select "The product The product's collection The product's tag The product's vendor The…" at bounding box center [410, 98] width 239 height 27
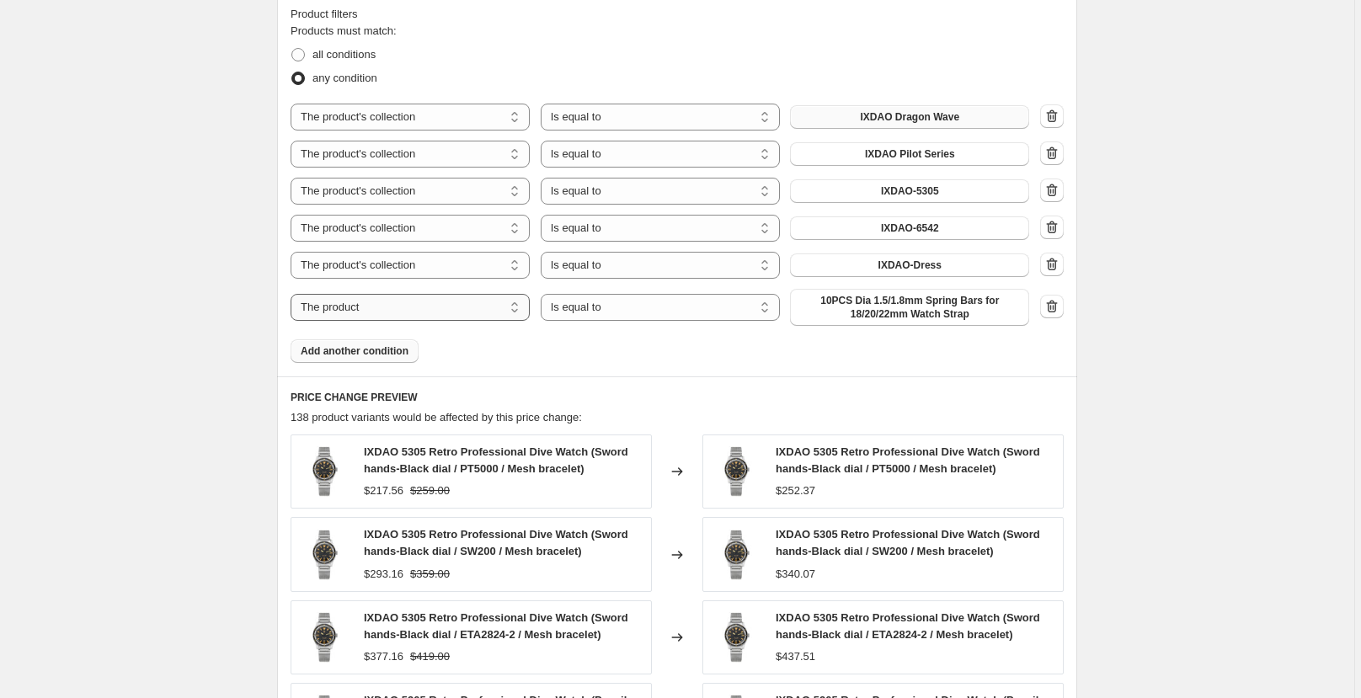
scroll to position [942, 0]
click at [402, 311] on select "The product The product's collection The product's tag The product's vendor The…" at bounding box center [410, 308] width 239 height 27
select select "collection"
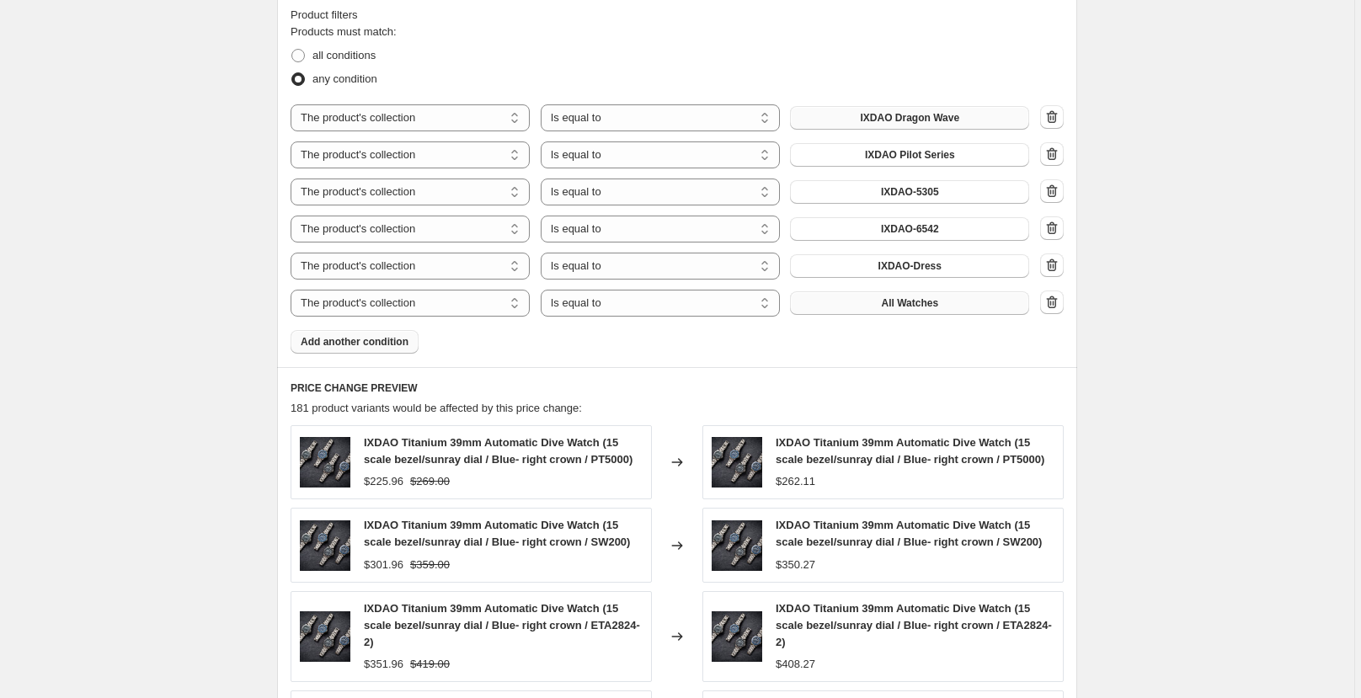
click at [946, 307] on button "All Watches" at bounding box center [909, 303] width 239 height 24
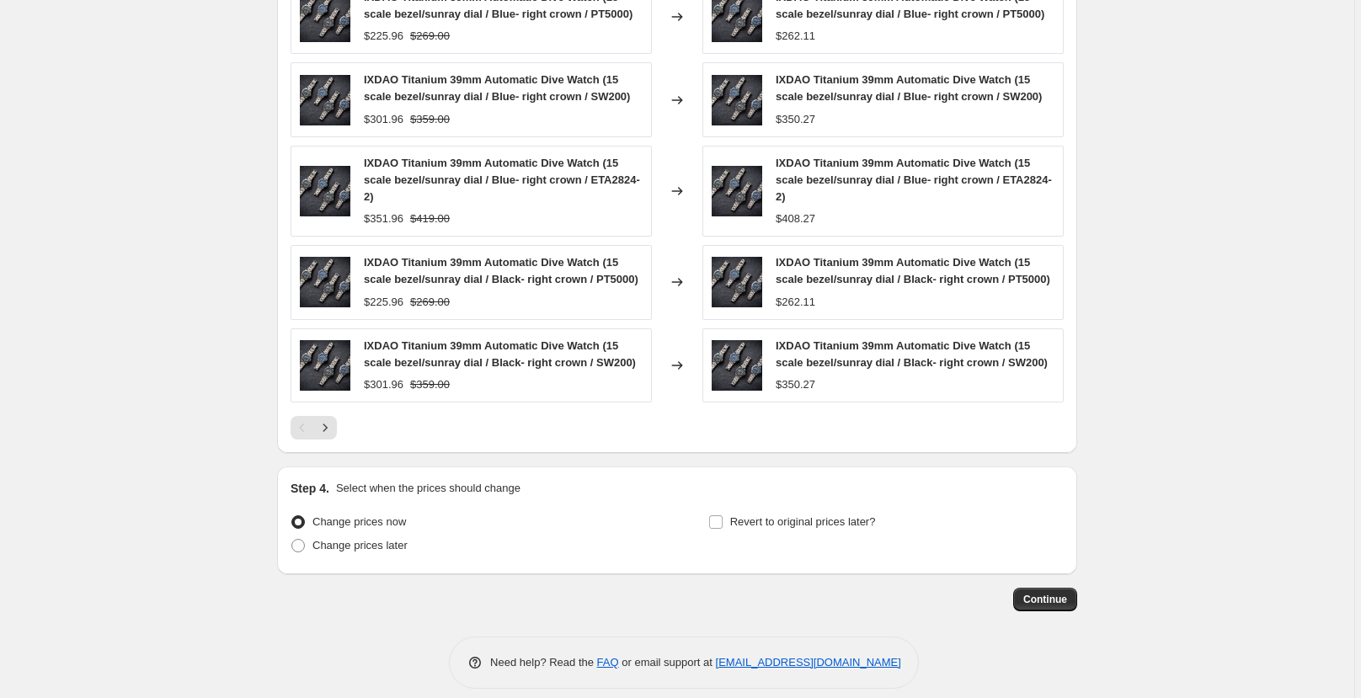
scroll to position [1405, 0]
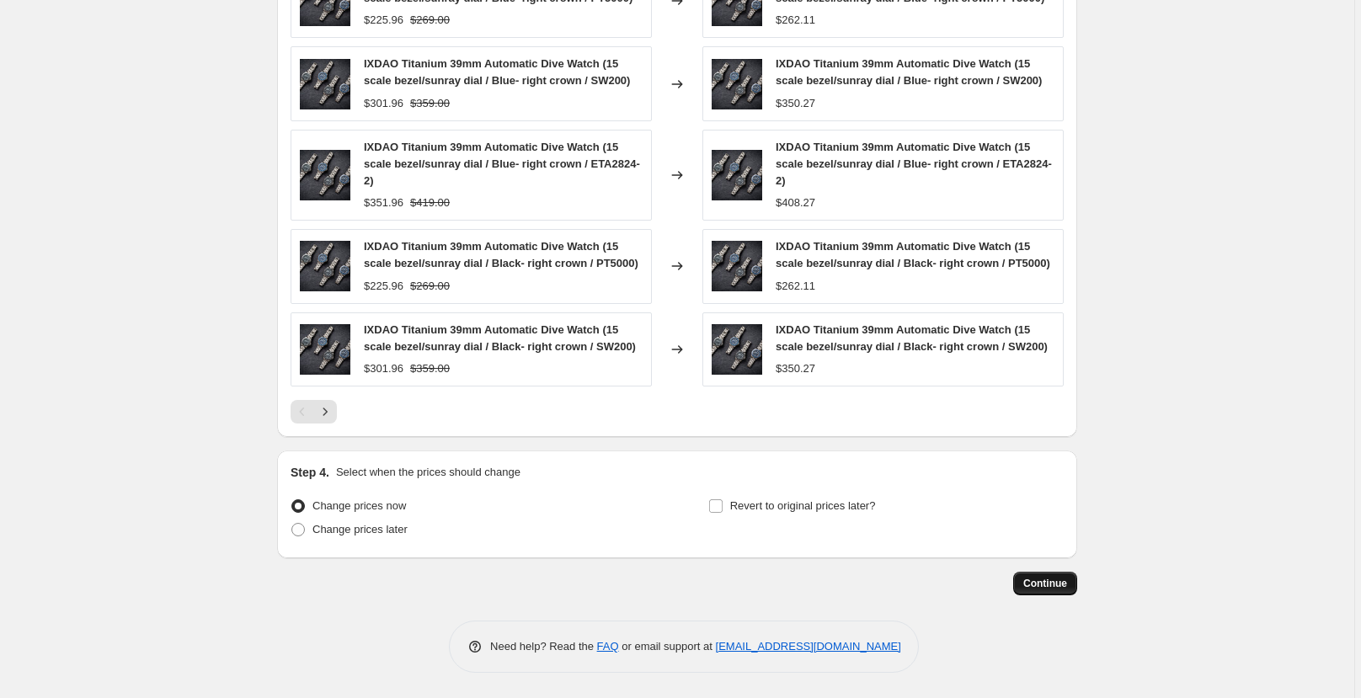
click at [1049, 588] on span "Continue" at bounding box center [1045, 583] width 44 height 13
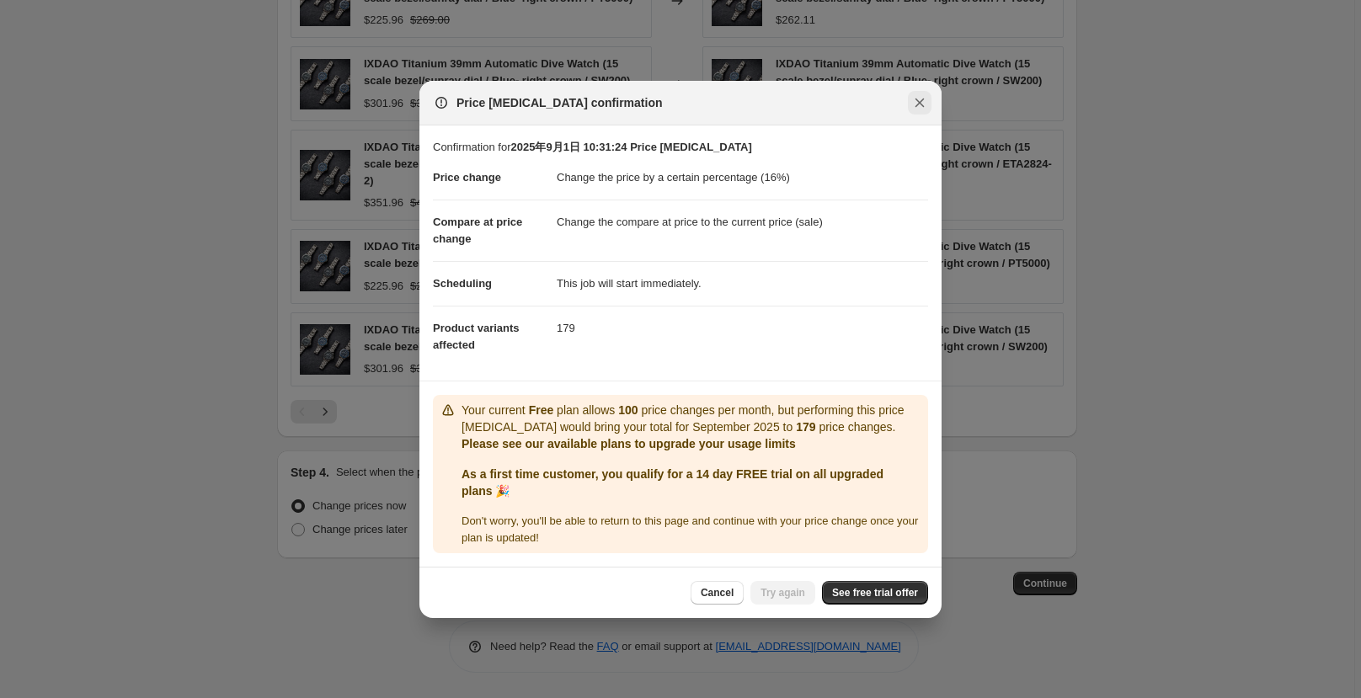
click at [912, 109] on icon "Close" at bounding box center [919, 102] width 17 height 17
